Goal: Leave review/rating: Leave review/rating

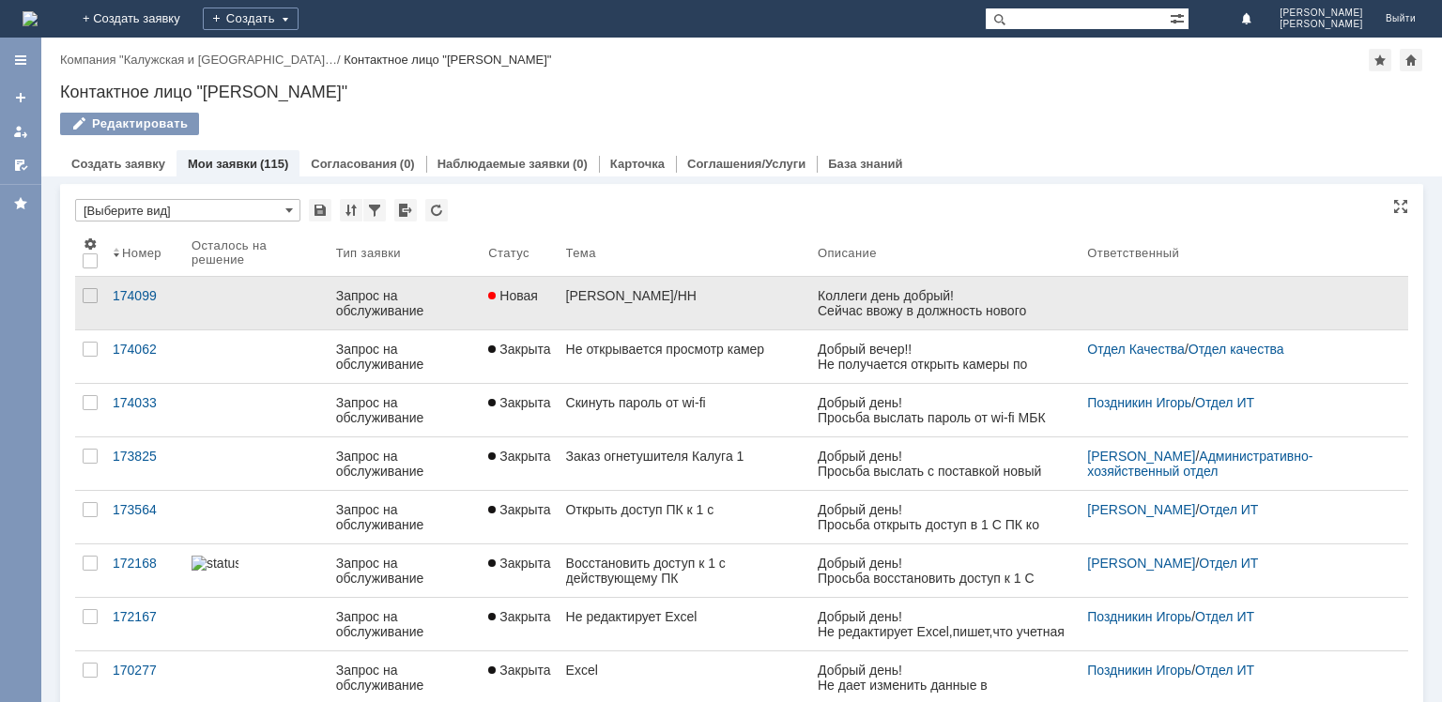
click at [503, 289] on span "Новая" at bounding box center [513, 295] width 50 height 15
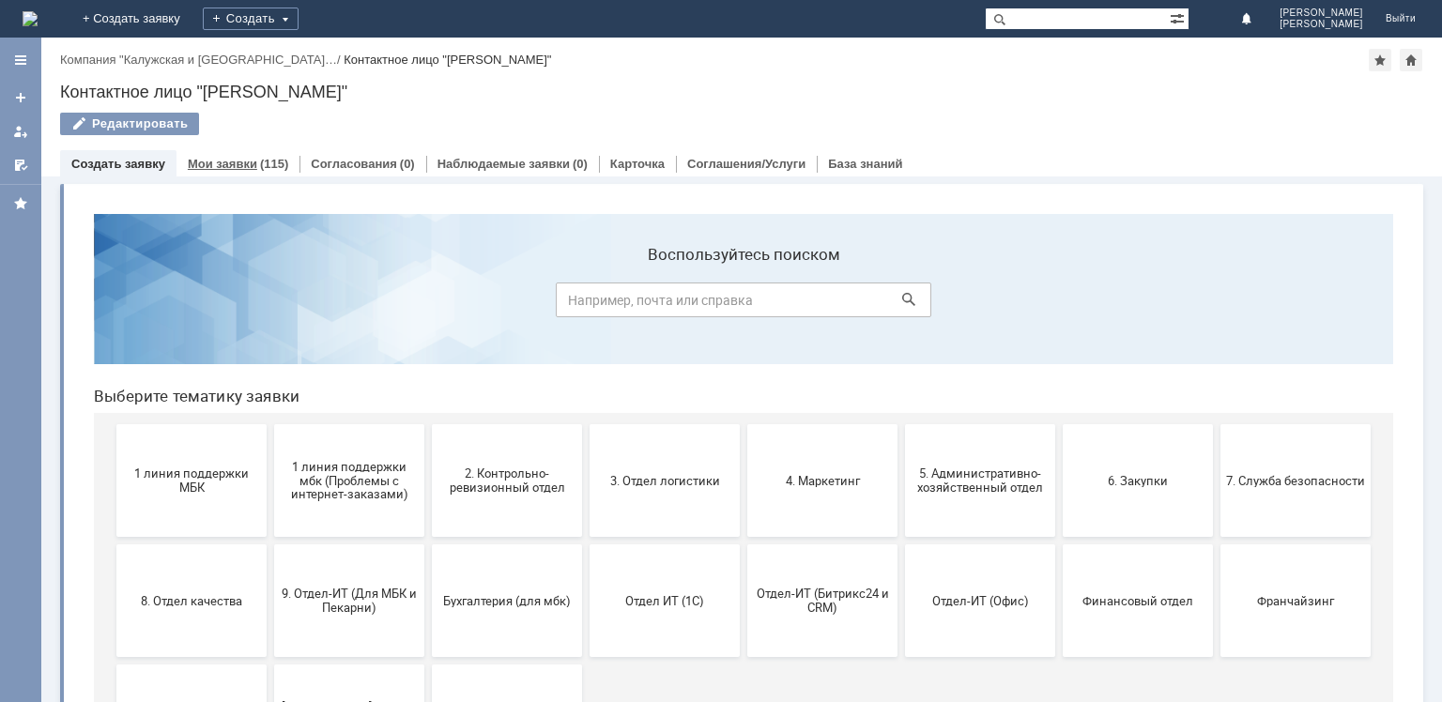
click at [245, 158] on link "Мои заявки" at bounding box center [222, 164] width 69 height 14
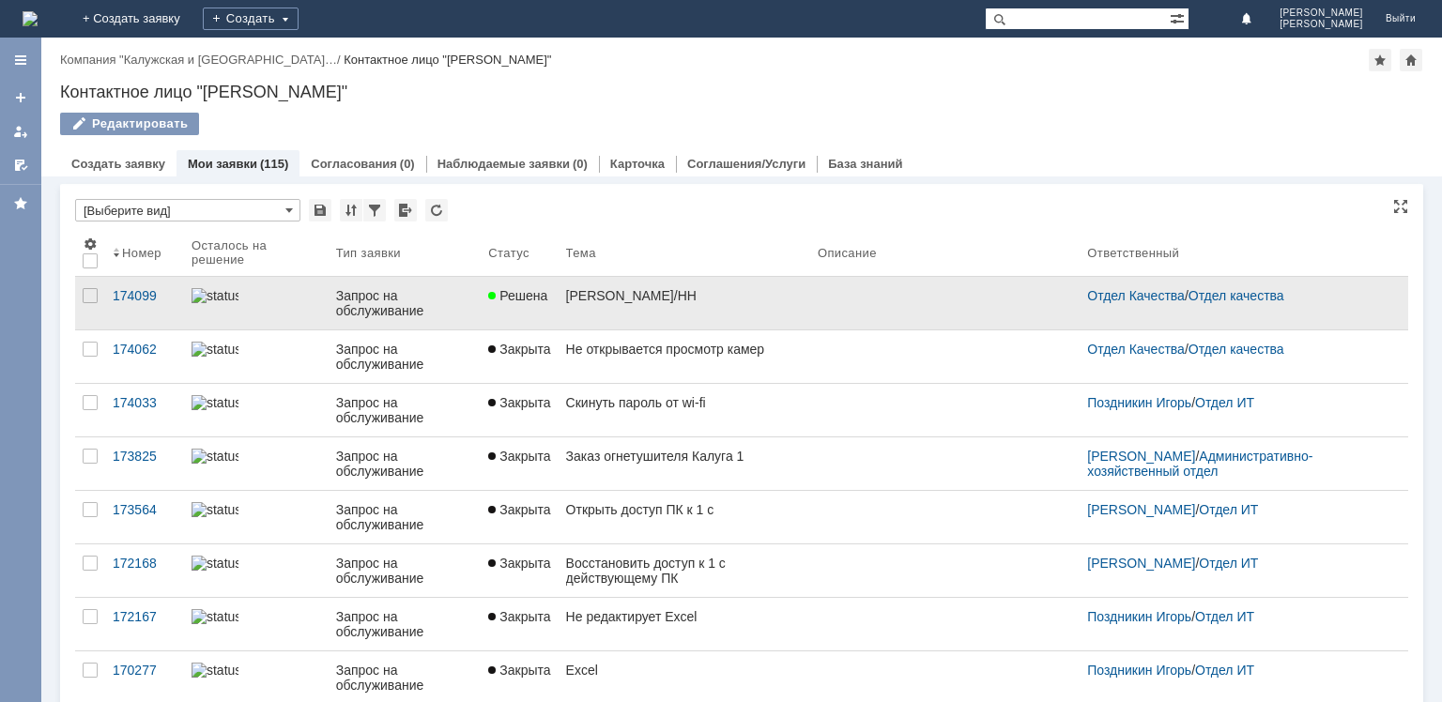
click at [540, 316] on link "Решена" at bounding box center [519, 303] width 77 height 53
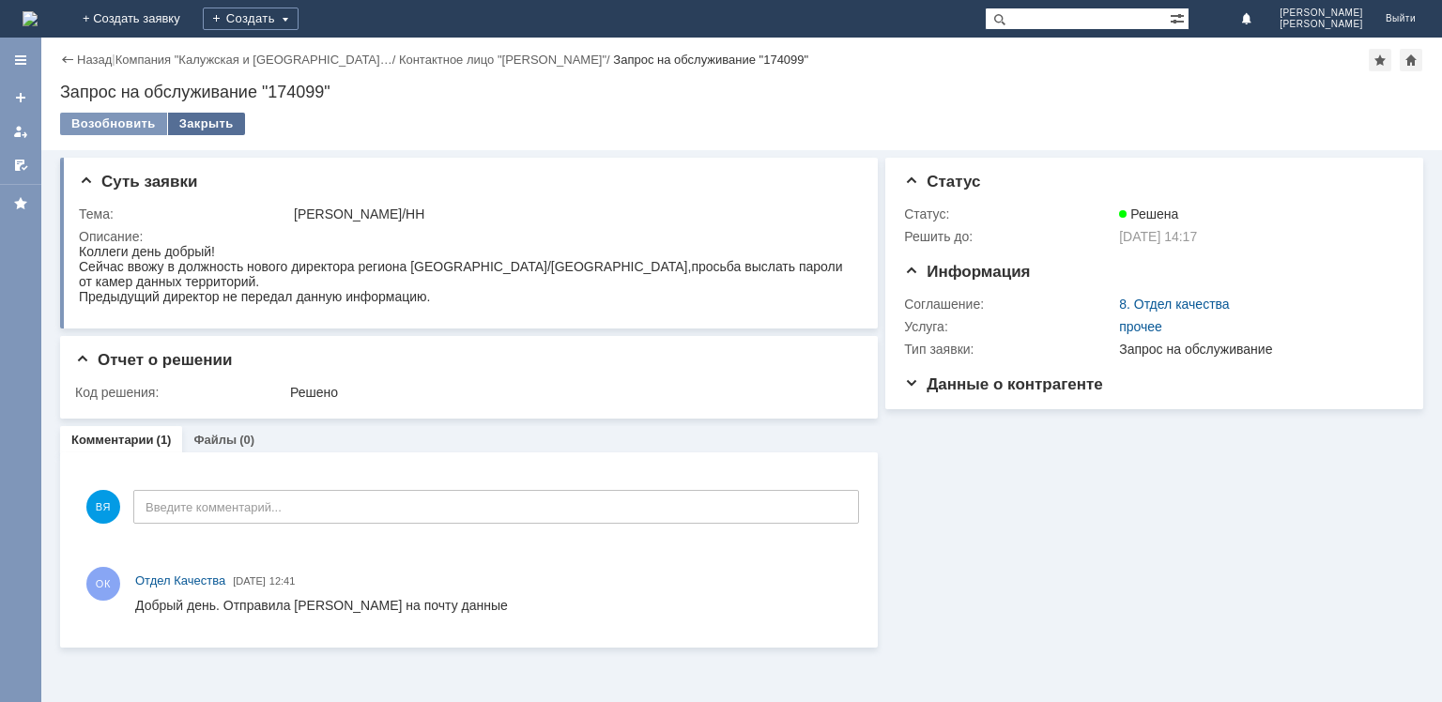
click at [210, 125] on div "Закрыть" at bounding box center [206, 124] width 77 height 23
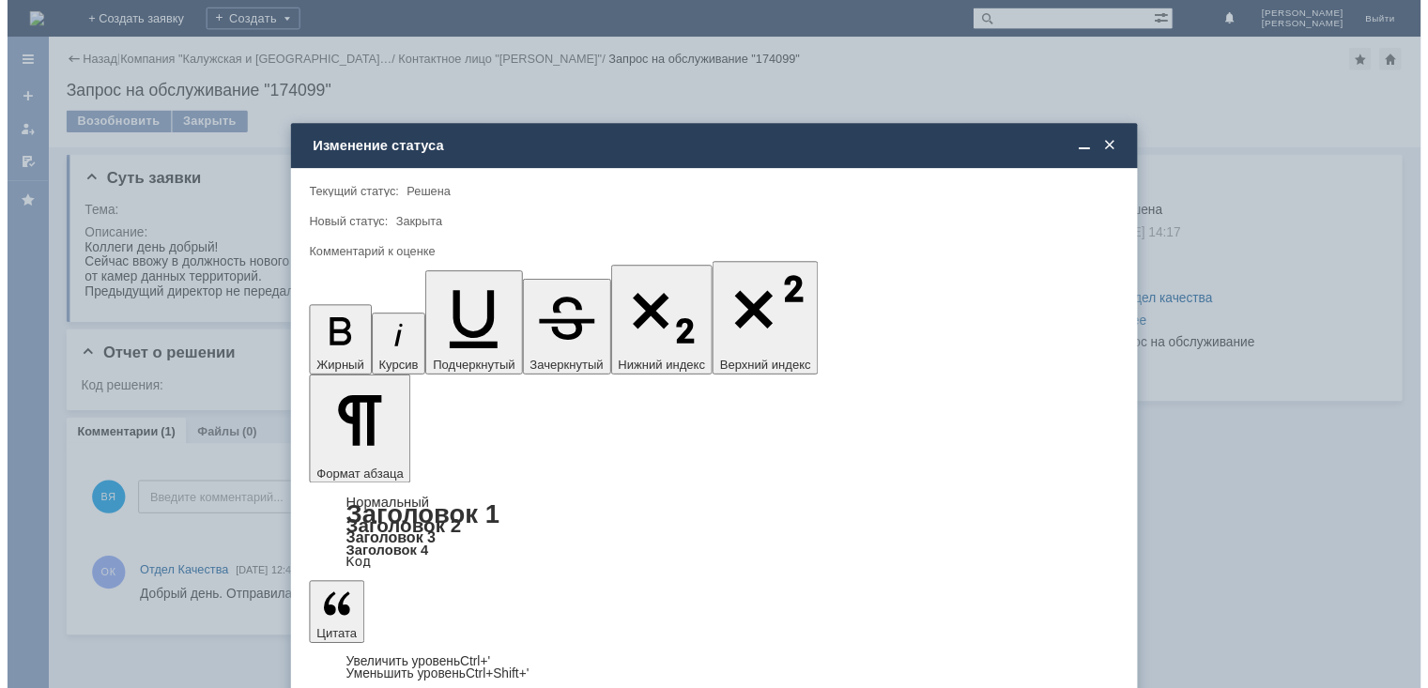
scroll to position [23, 0]
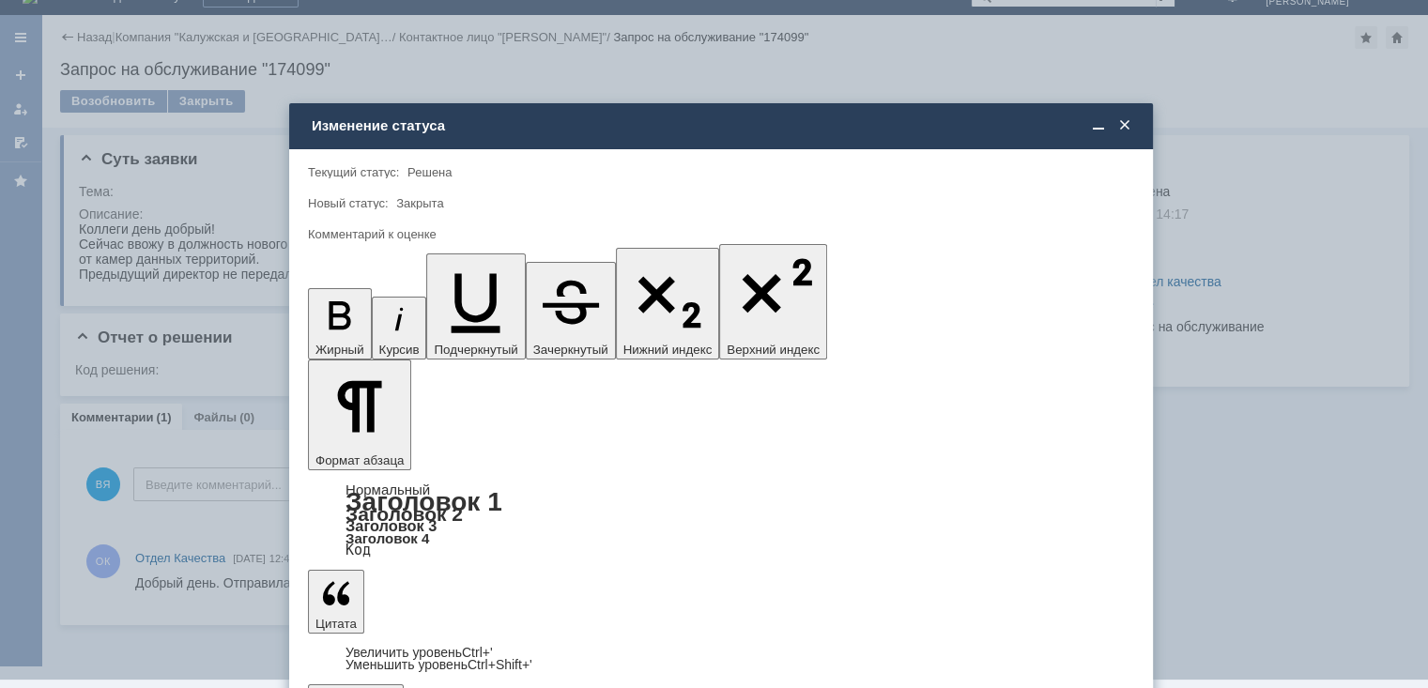
click at [388, 646] on span "5 - Отлично" at bounding box center [721, 646] width 802 height 15
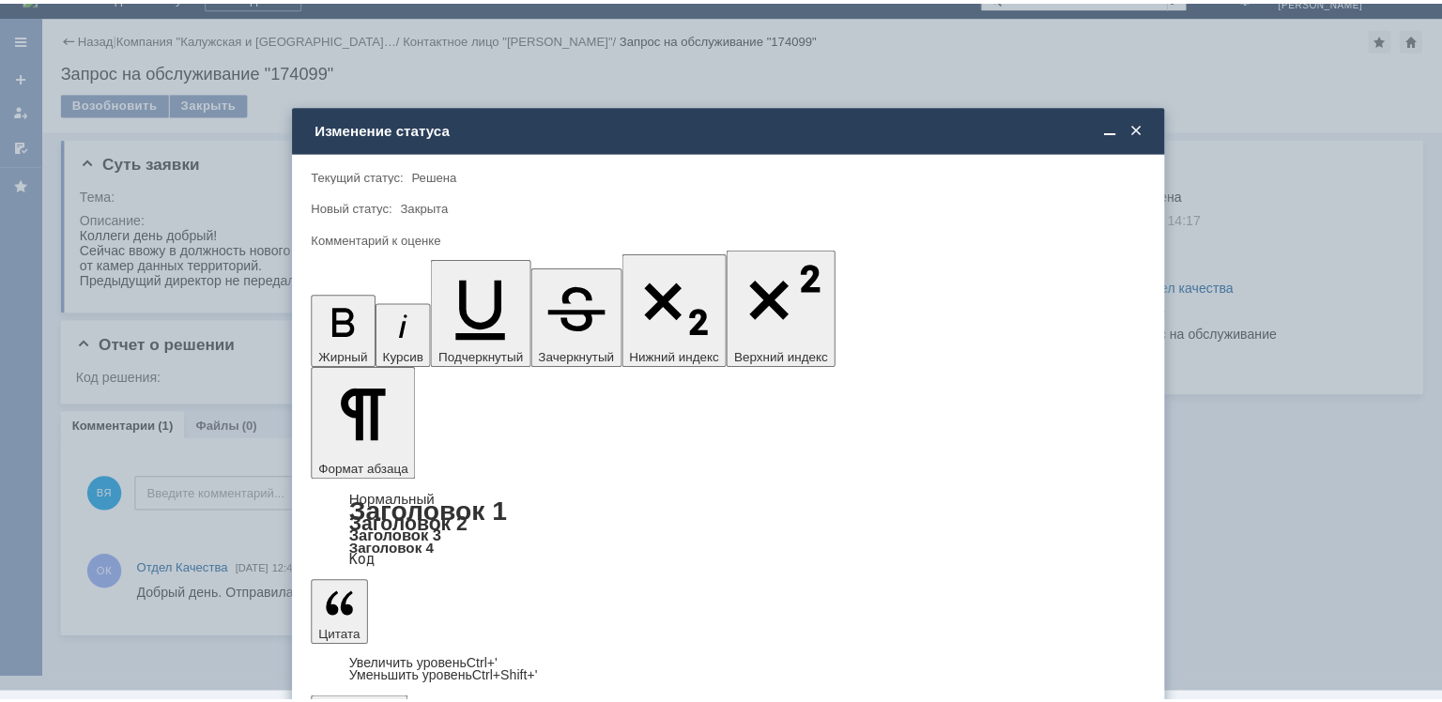
scroll to position [0, 0]
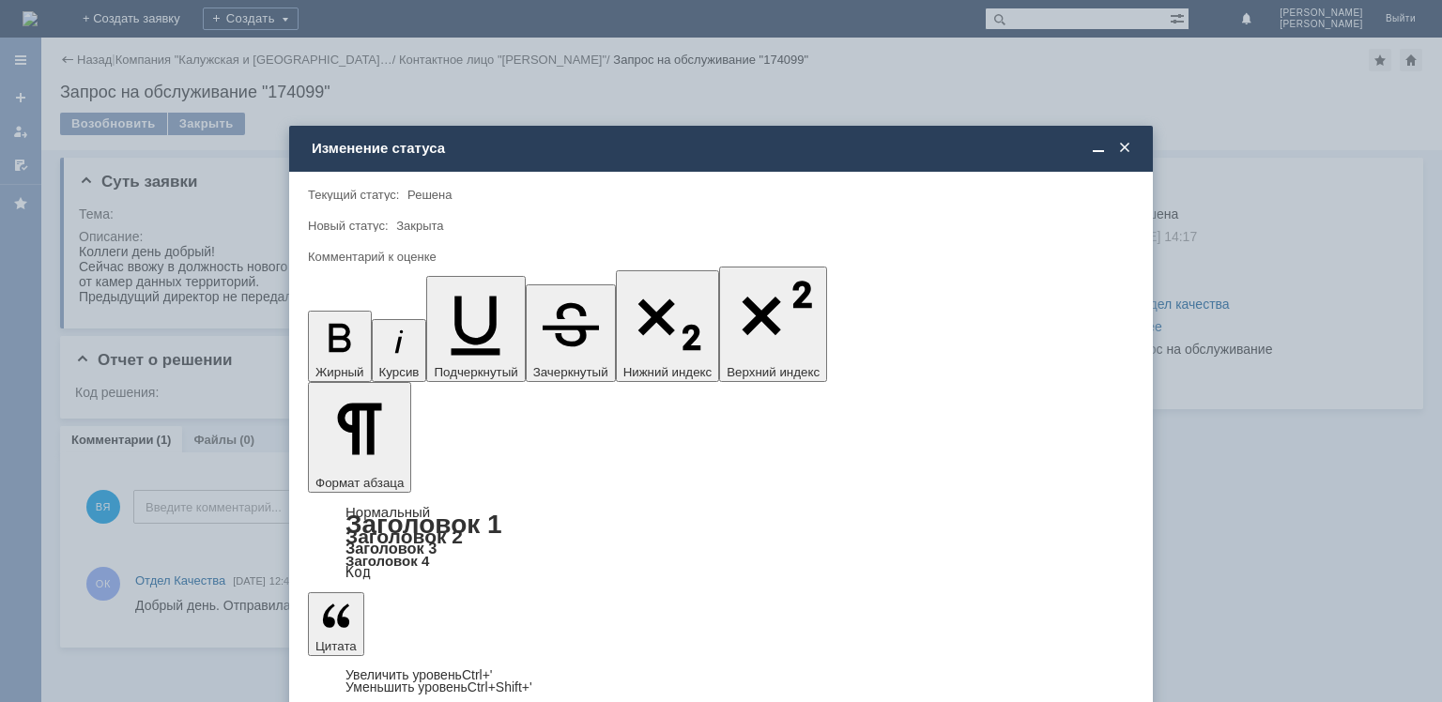
type input "5 - Отлично"
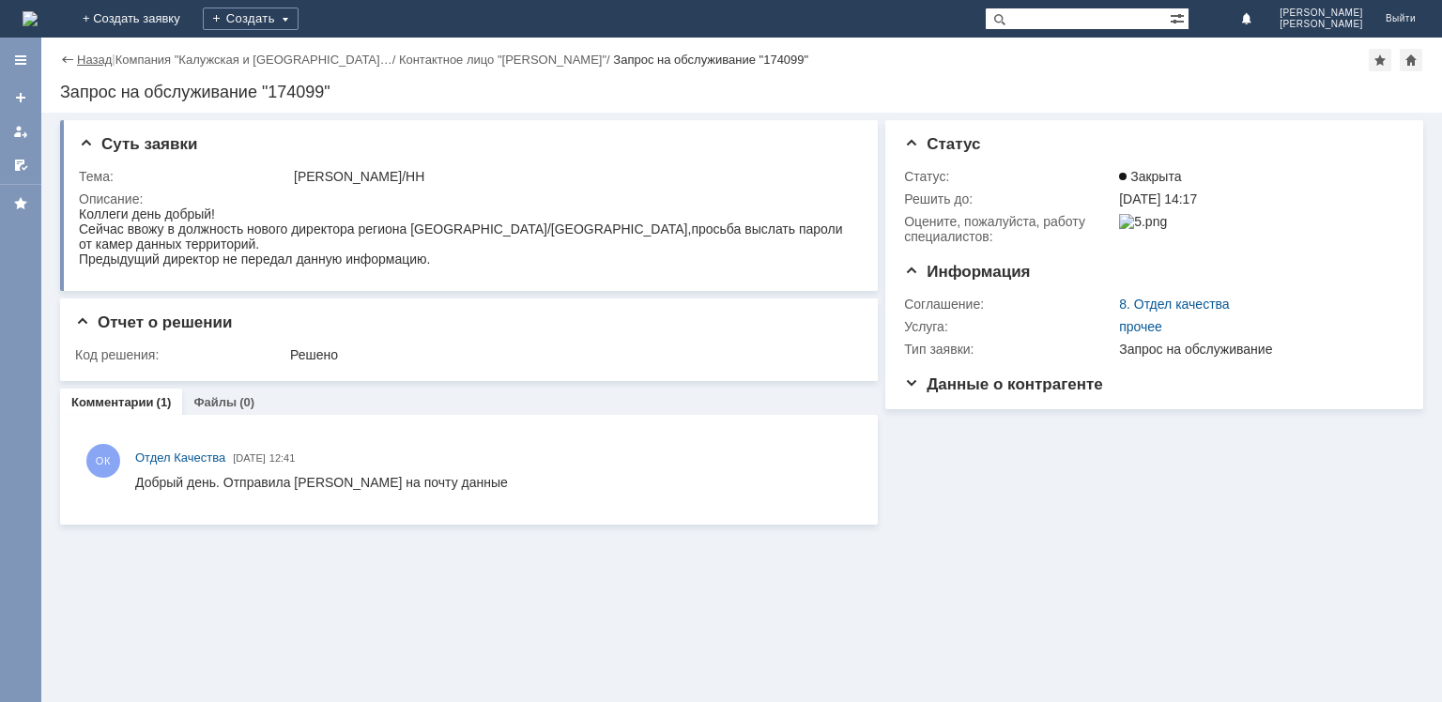
click at [82, 56] on link "Назад" at bounding box center [94, 60] width 35 height 14
